Goal: Information Seeking & Learning: Learn about a topic

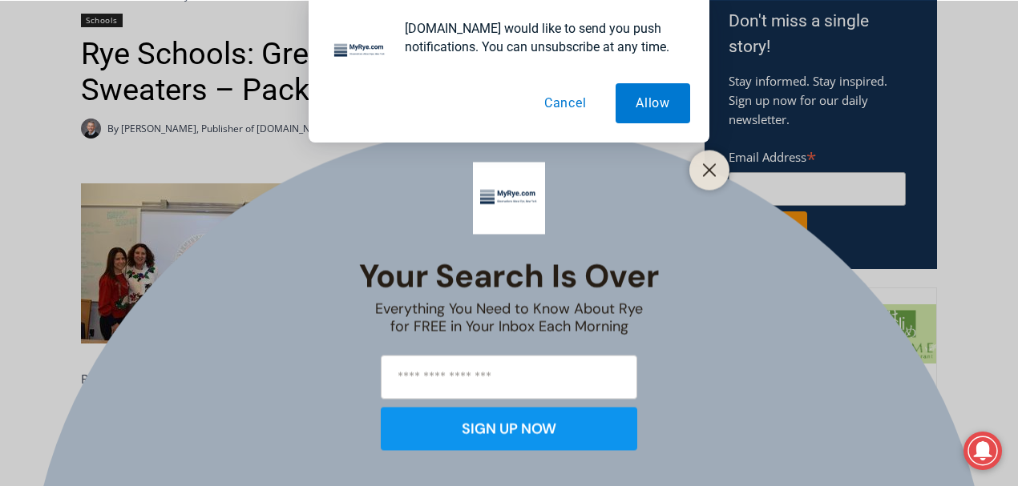
click at [205, 251] on div "Your Search is Over Everything You Need to Know About Rye for FREE in Your Inbo…" at bounding box center [509, 243] width 1018 height 486
click at [571, 108] on button "Cancel" at bounding box center [565, 103] width 83 height 40
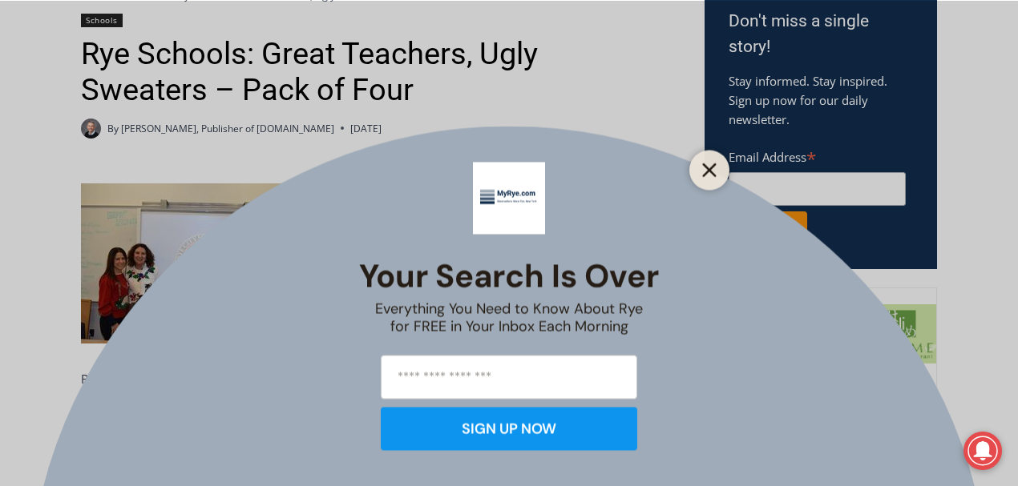
click at [704, 160] on button "Close" at bounding box center [709, 170] width 22 height 22
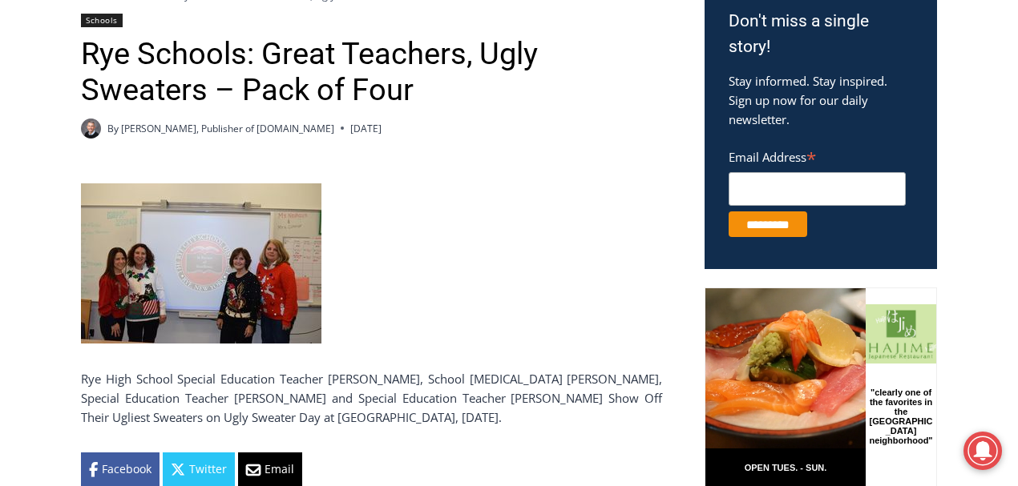
click at [197, 228] on img at bounding box center [201, 263] width 240 height 160
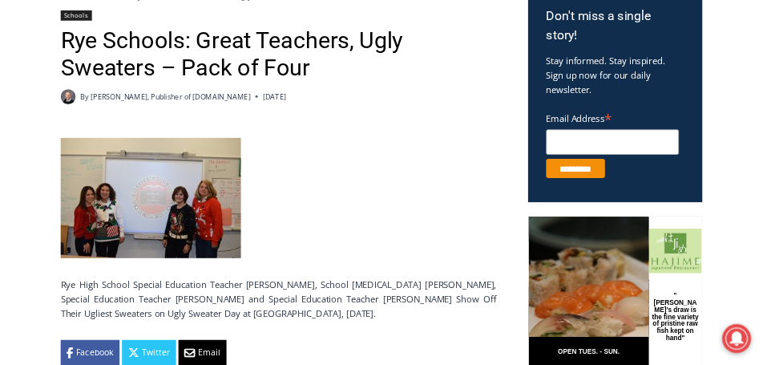
scroll to position [544, 0]
